Goal: Information Seeking & Learning: Compare options

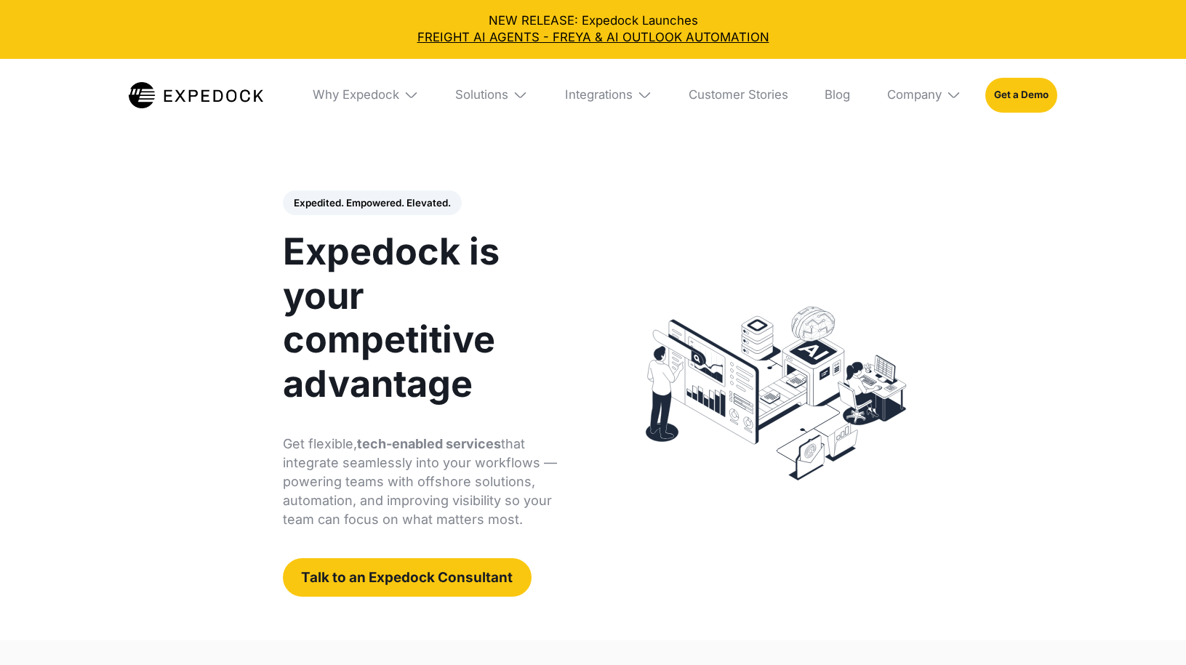
select select
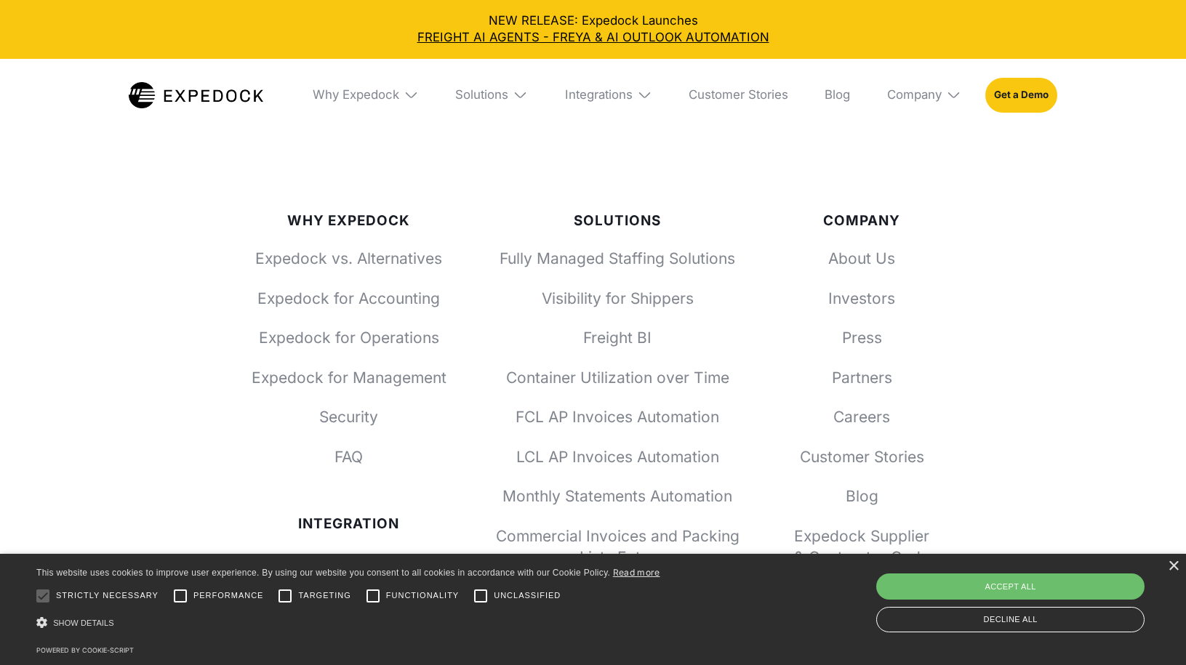
scroll to position [5379, 0]
click at [402, 262] on link "Expedock vs. Alternatives" at bounding box center [349, 258] width 196 height 21
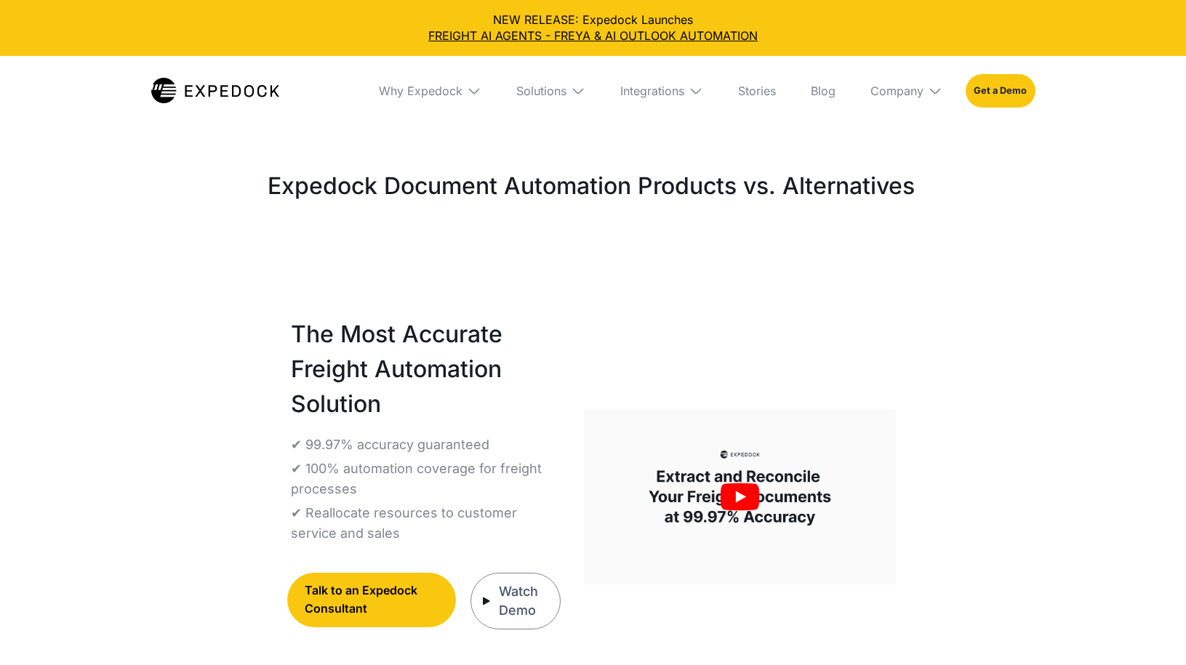
select select
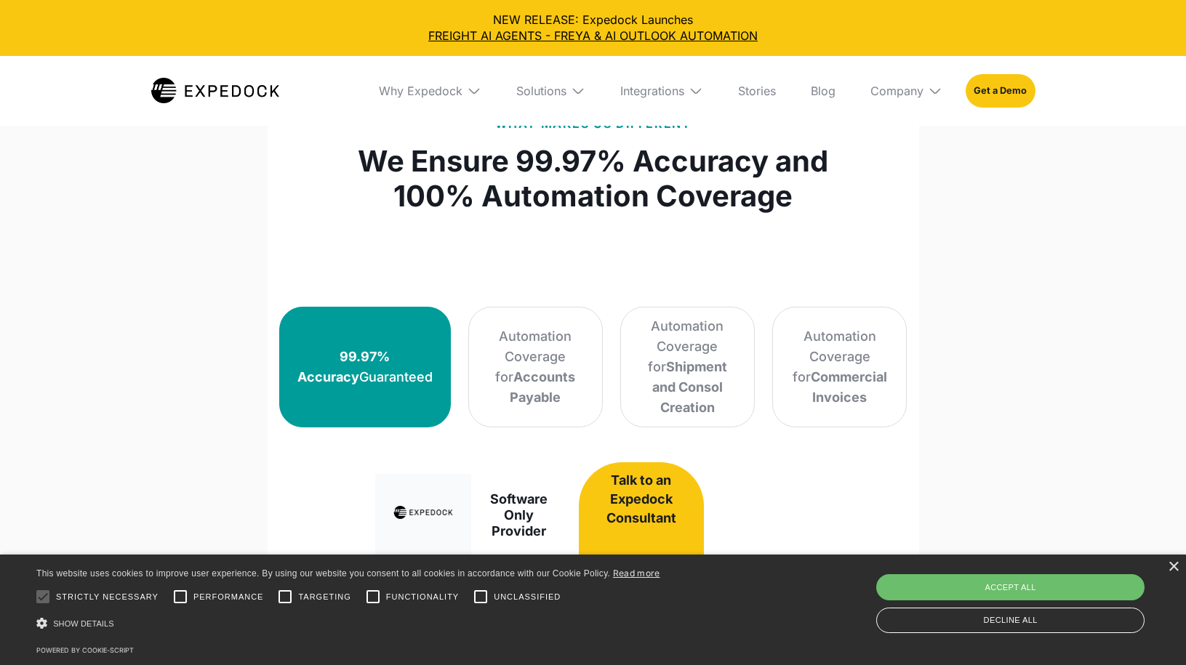
scroll to position [874, 0]
